Goal: Information Seeking & Learning: Learn about a topic

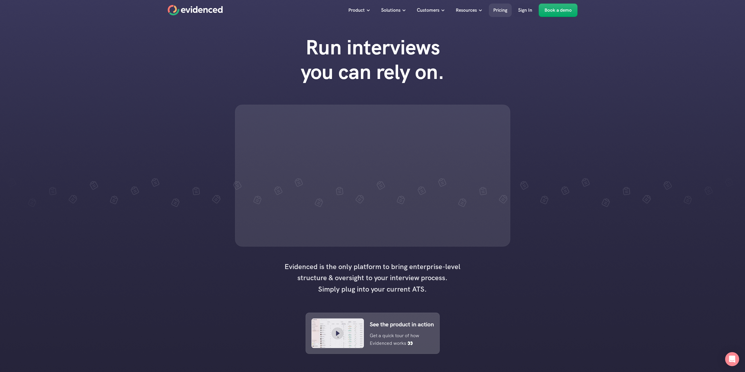
click at [509, 12] on link "Pricing" at bounding box center [500, 10] width 23 height 13
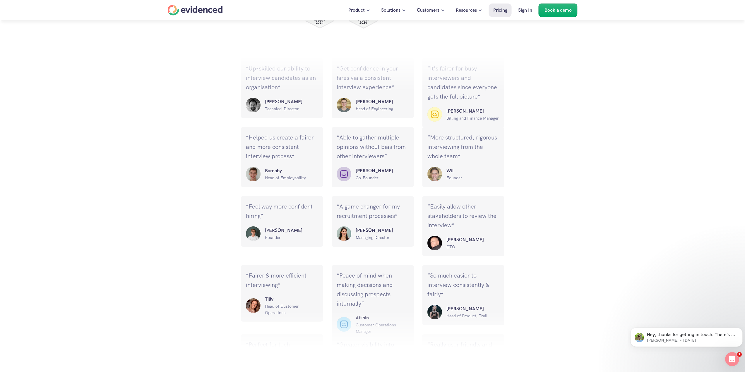
scroll to position [840, 0]
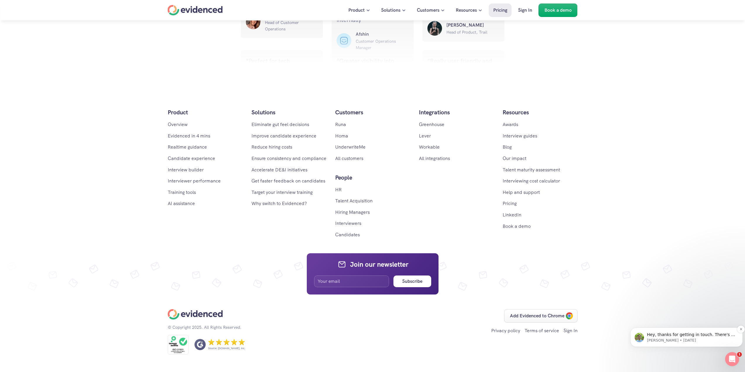
click at [709, 335] on p "Hey, thanks for getting in touch. There's a number of variables that go into pr…" at bounding box center [691, 335] width 88 height 6
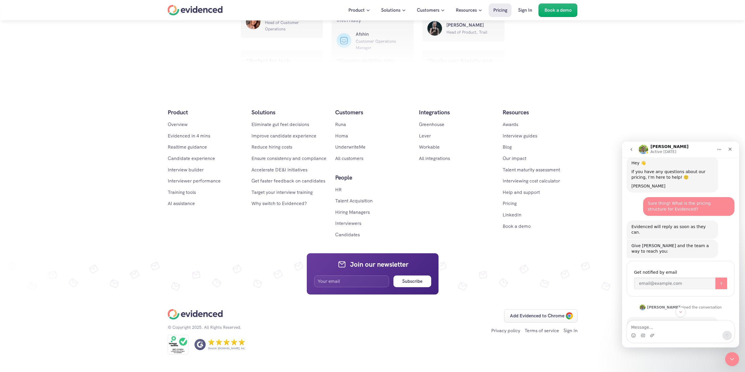
scroll to position [74, 0]
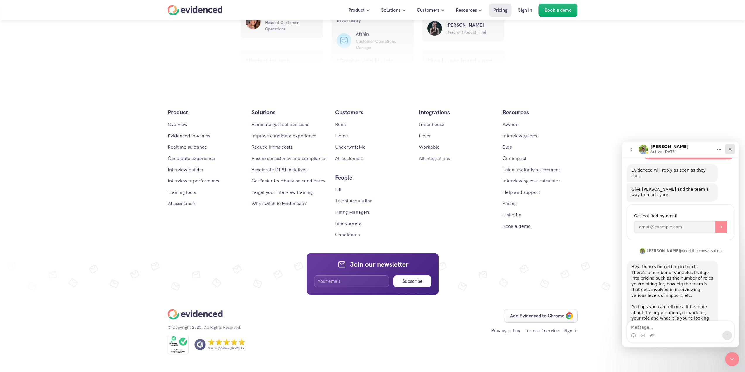
click at [732, 153] on div "Close" at bounding box center [730, 149] width 11 height 11
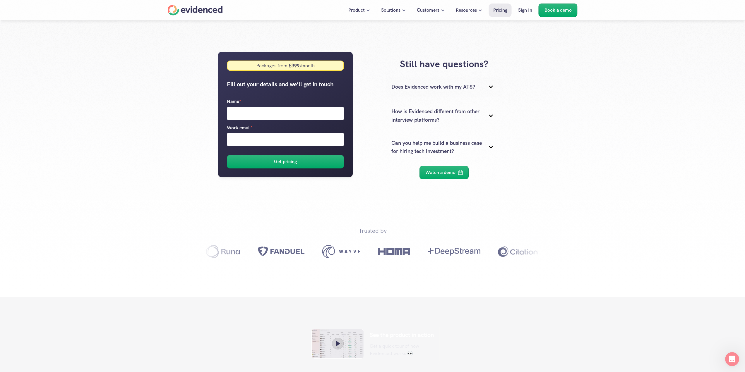
scroll to position [0, 0]
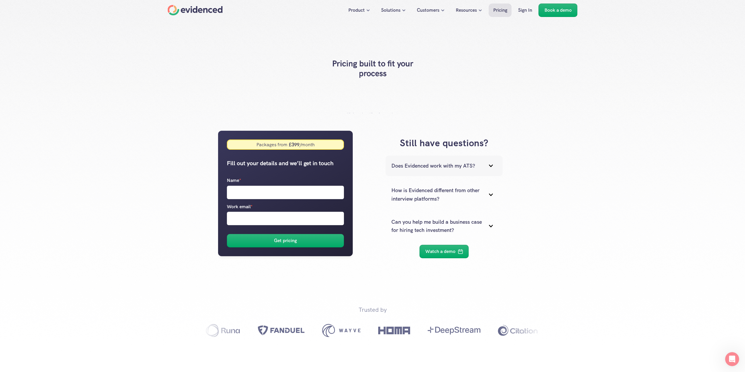
click at [489, 167] on icon at bounding box center [491, 166] width 12 height 12
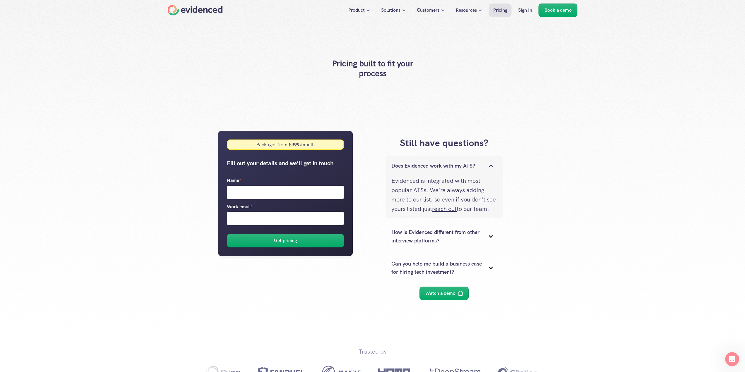
click at [583, 194] on div at bounding box center [372, 186] width 745 height 372
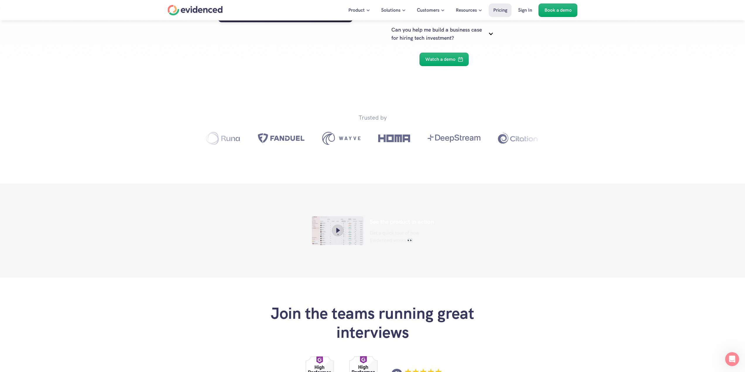
drag, startPoint x: 191, startPoint y: 146, endPoint x: 336, endPoint y: 129, distance: 145.7
click at [192, 146] on div "Trusted by" at bounding box center [372, 130] width 375 height 71
click at [342, 129] on div "Trusted by" at bounding box center [372, 130] width 375 height 71
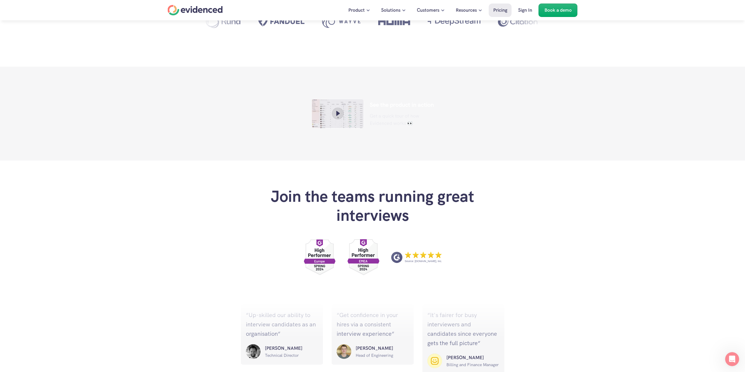
scroll to position [263, 0]
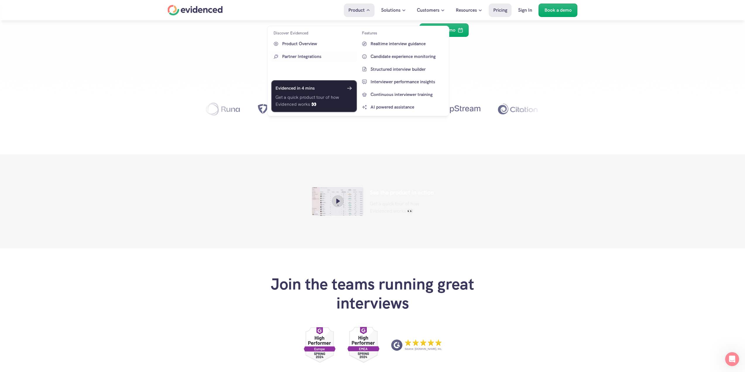
click at [308, 92] on h6 "Evidenced in 4 mins" at bounding box center [294, 88] width 39 height 7
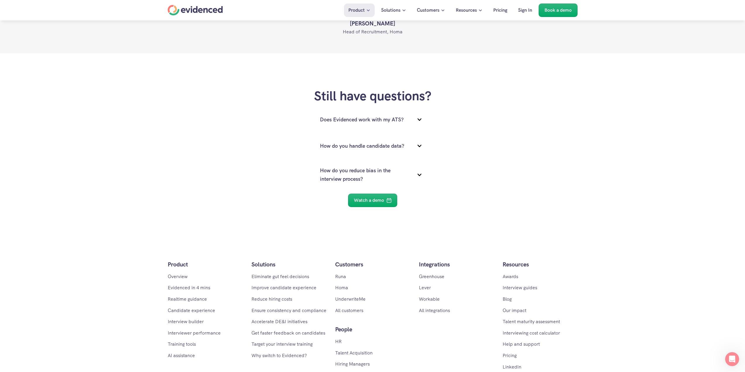
scroll to position [820, 0]
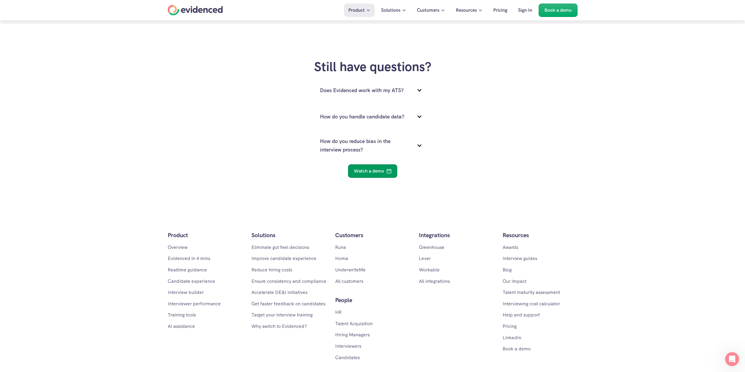
click at [376, 173] on p "Watch a demo" at bounding box center [369, 171] width 30 height 8
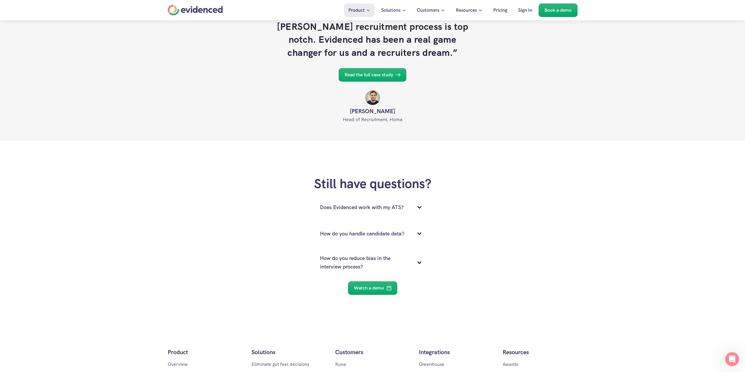
scroll to position [878, 0]
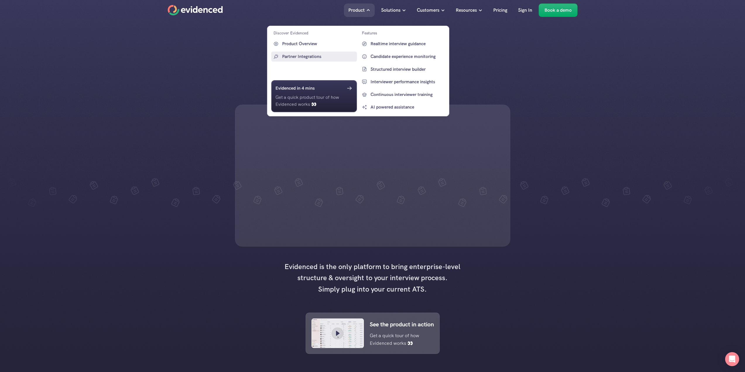
click at [313, 59] on p "Partner Integrations" at bounding box center [318, 56] width 73 height 7
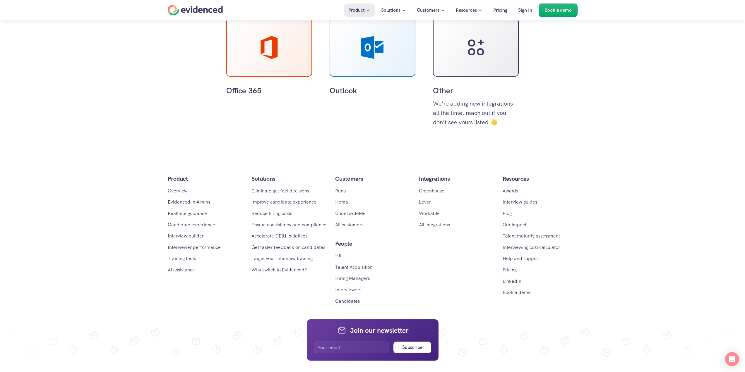
scroll to position [263, 0]
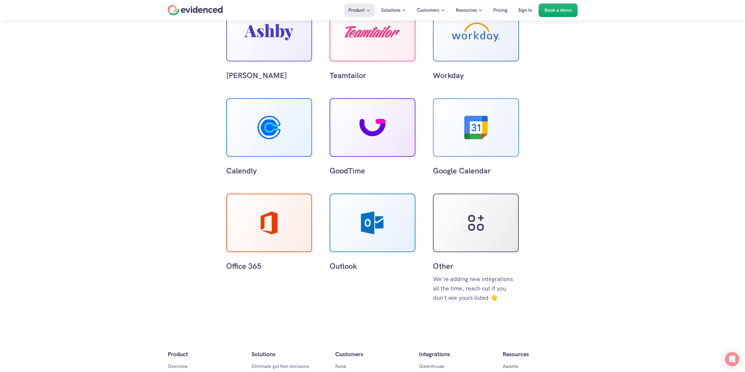
click at [629, 251] on div "Greenhouse Lever Workable [PERSON_NAME] Teamtailor Workday Calendly GoodTime Go…" at bounding box center [372, 105] width 745 height 454
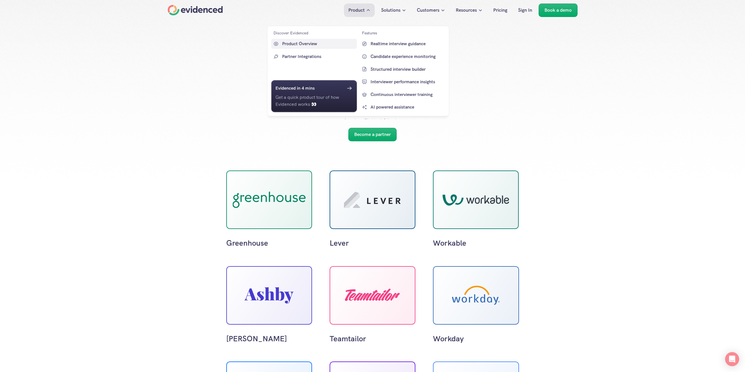
click at [298, 42] on p "Product Overview" at bounding box center [318, 43] width 73 height 7
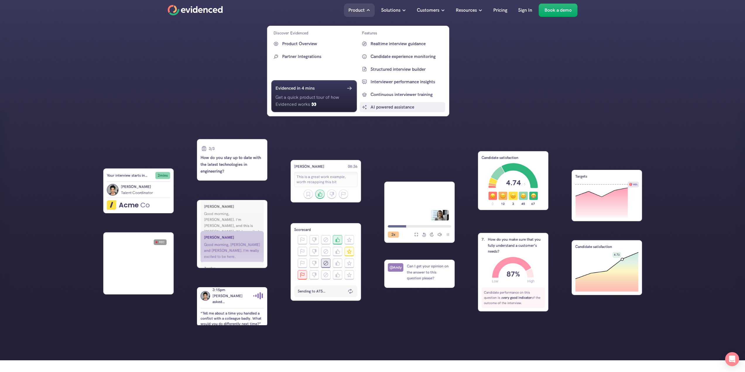
click at [398, 107] on p "AI powered assistance" at bounding box center [406, 107] width 73 height 7
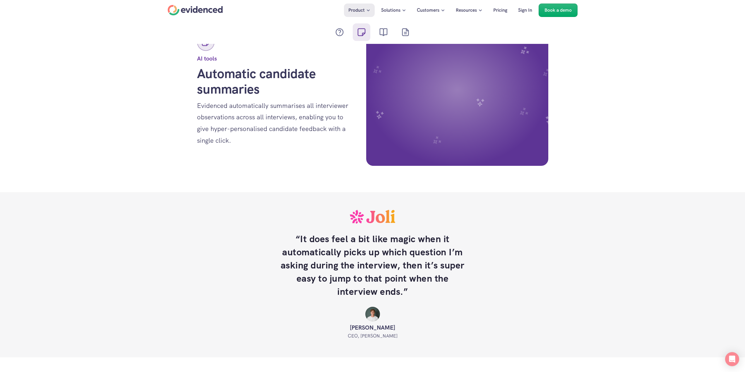
scroll to position [878, 0]
